Goal: Use online tool/utility: Utilize a website feature to perform a specific function

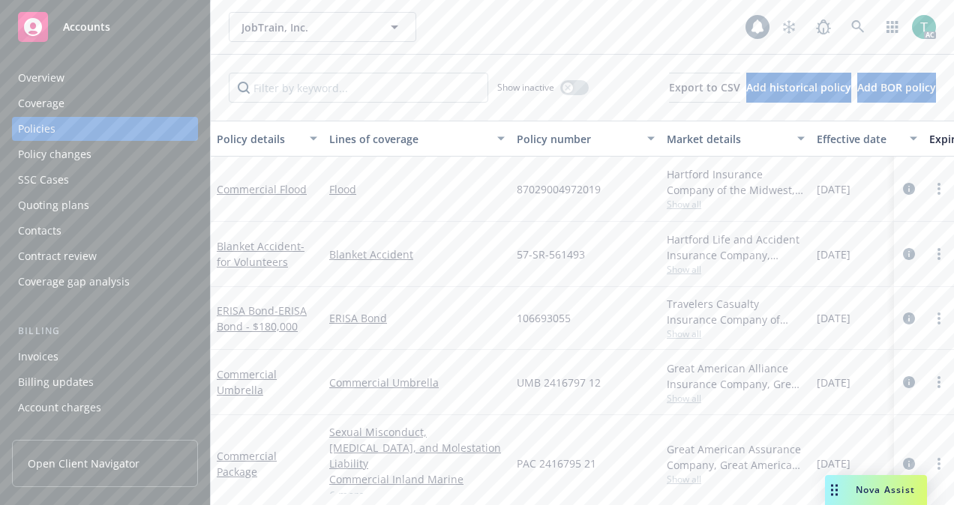
click at [843, 502] on div "Nova Assist" at bounding box center [876, 490] width 102 height 30
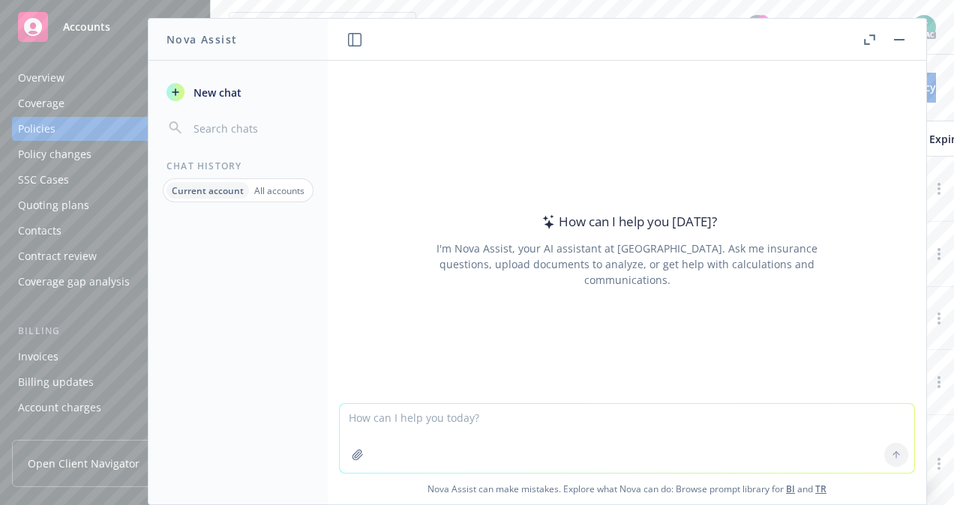
click at [384, 428] on textarea at bounding box center [627, 438] width 574 height 69
type textarea "make more professional"
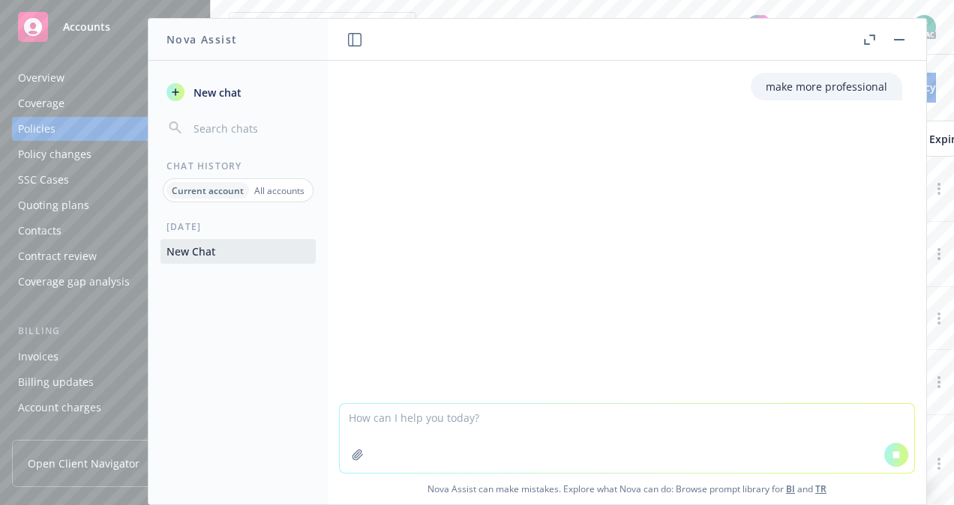
click at [384, 428] on textarea at bounding box center [627, 438] width 574 height 69
paste textarea "Hello [PERSON_NAME], [DATE] we received an update from CNA. [PERSON_NAME] expla…"
type textarea "Hello [PERSON_NAME], [DATE] we received an update from CNA. [PERSON_NAME] expla…"
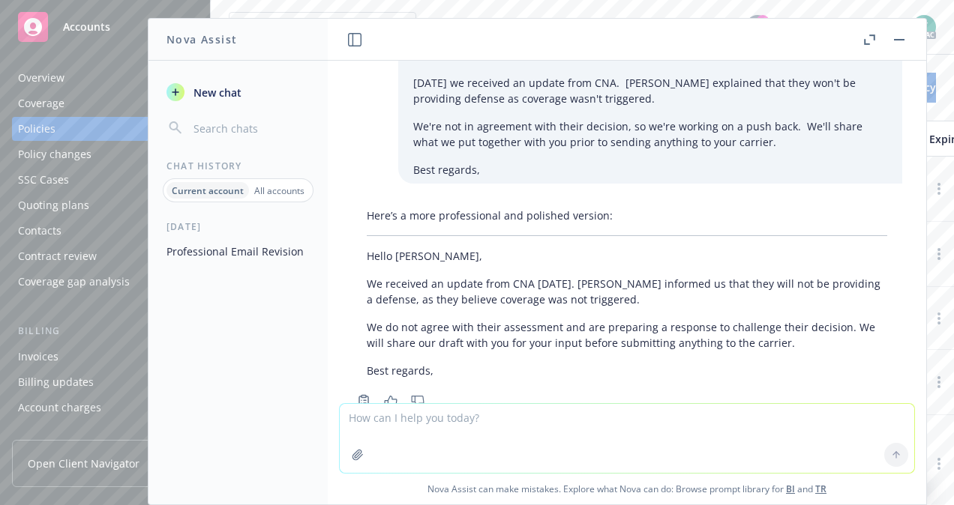
scroll to position [209, 0]
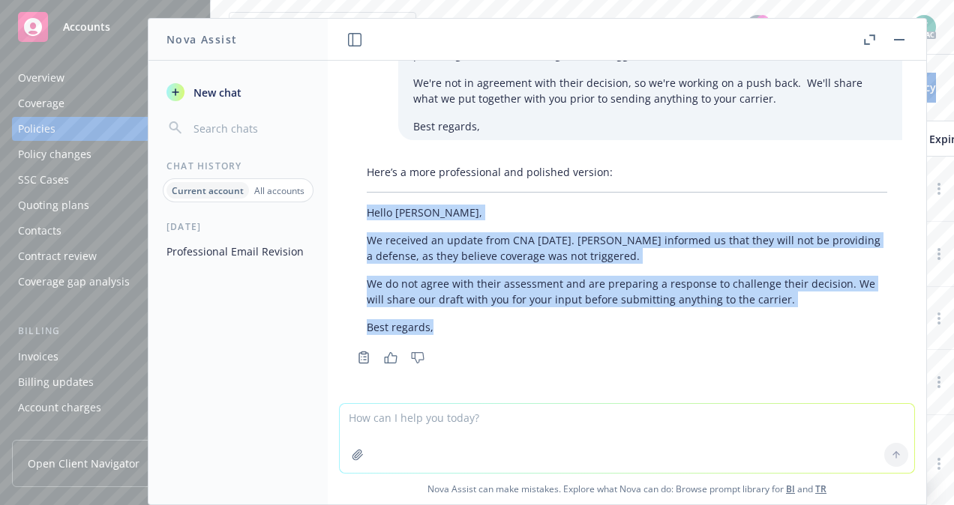
drag, startPoint x: 437, startPoint y: 325, endPoint x: 349, endPoint y: 214, distance: 142.1
click at [349, 214] on div "Here’s a more professional and polished version: Hello [PERSON_NAME], We receiv…" at bounding box center [627, 263] width 574 height 210
copy div "Hello [PERSON_NAME], We received an update from CNA [DATE]. [PERSON_NAME] infor…"
